Goal: Download file/media

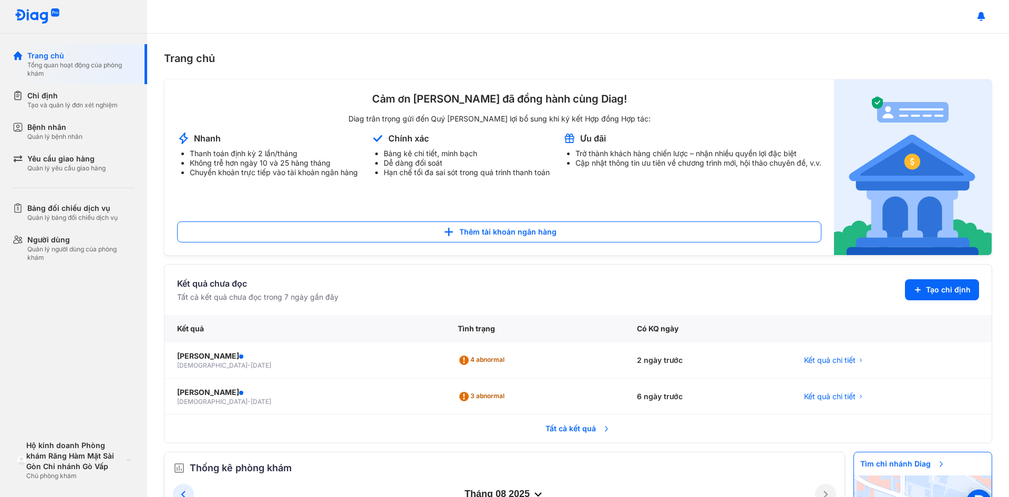
click at [712, 101] on div "Cảm ơn Quý Bác Sĩ đã đồng hành cùng Diag!" at bounding box center [499, 99] width 644 height 14
click at [704, 112] on div "Cảm ơn Quý Bác Sĩ đã đồng hành cùng Diag! Diag trân trọng gửi đến Quý Bác Sĩ Qu…" at bounding box center [499, 167] width 644 height 150
click at [442, 80] on div "Cảm ơn Quý Bác Sĩ đã đồng hành cùng Diag! Diag trân trọng gửi đến Quý Bác Sĩ Qu…" at bounding box center [578, 167] width 828 height 177
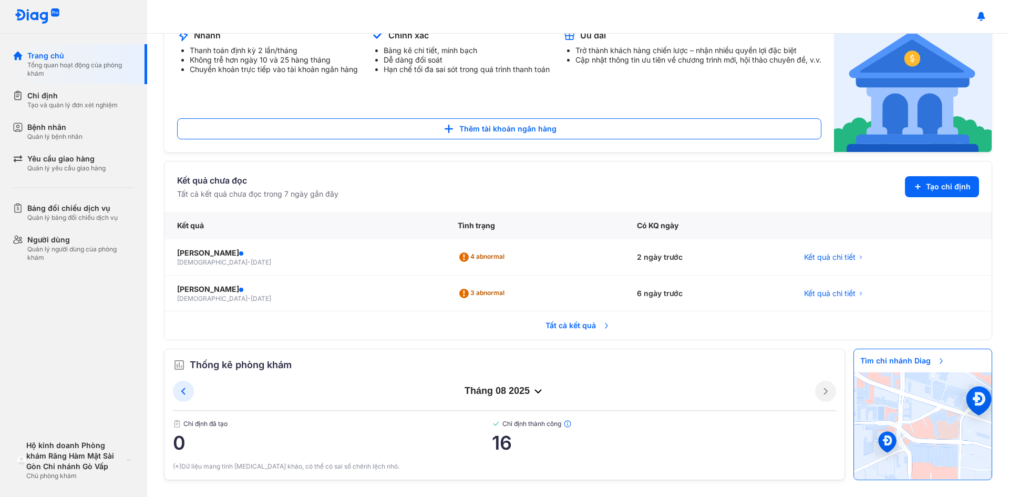
click at [521, 392] on div "tháng 08 2025" at bounding box center [504, 391] width 621 height 13
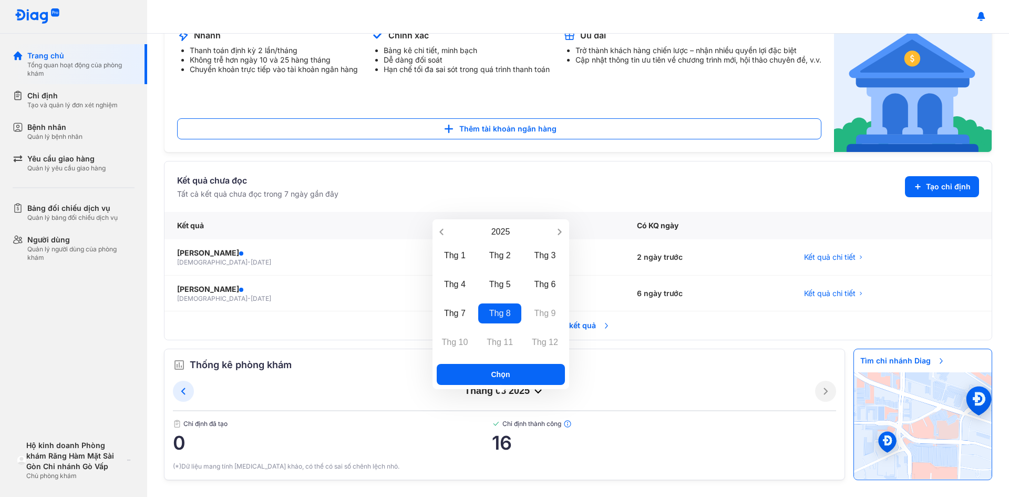
click at [583, 331] on span "Tất cả kết quả" at bounding box center [578, 325] width 78 height 23
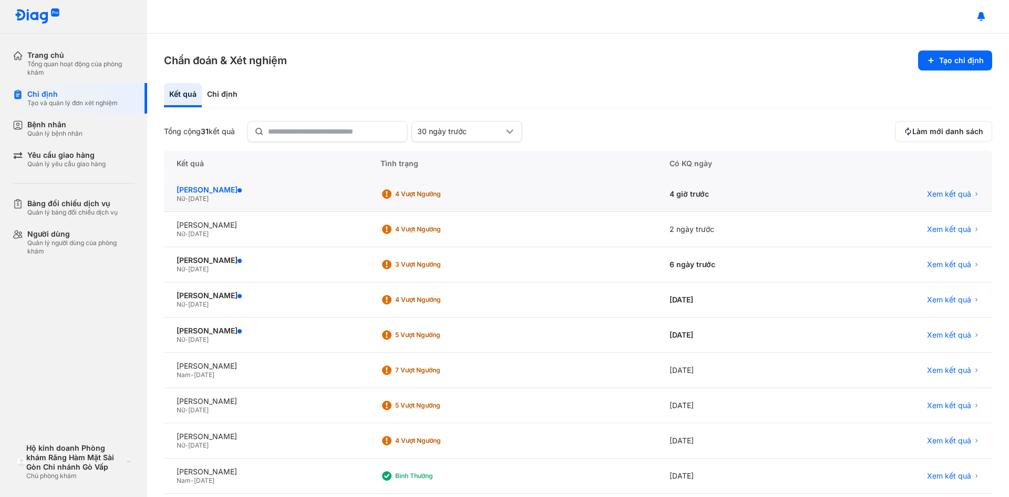
click at [233, 191] on div "[PERSON_NAME]" at bounding box center [266, 189] width 179 height 9
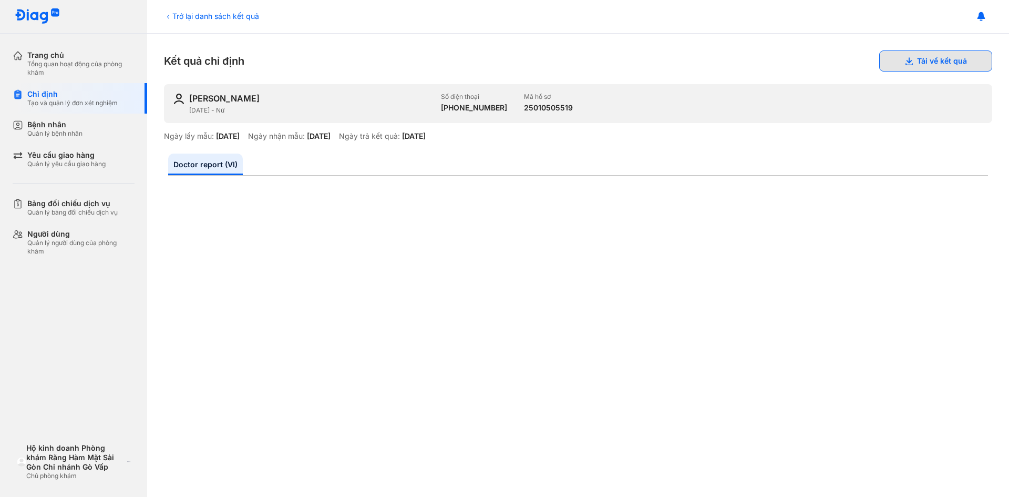
click at [908, 56] on button "Tải về kết quả" at bounding box center [935, 60] width 113 height 21
